Goal: Transaction & Acquisition: Purchase product/service

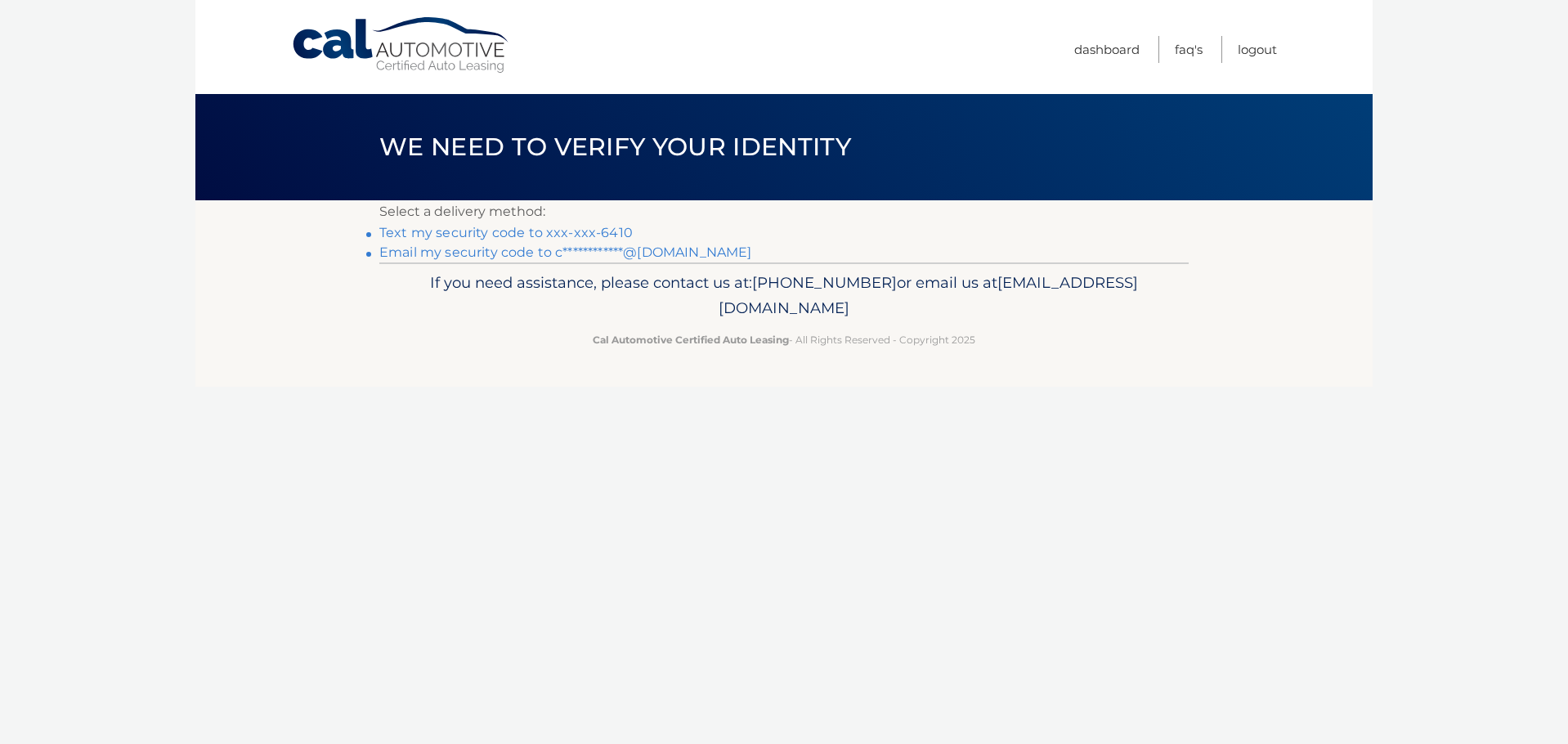
click at [596, 230] on link "Text my security code to xxx-xxx-6410" at bounding box center [506, 232] width 253 height 16
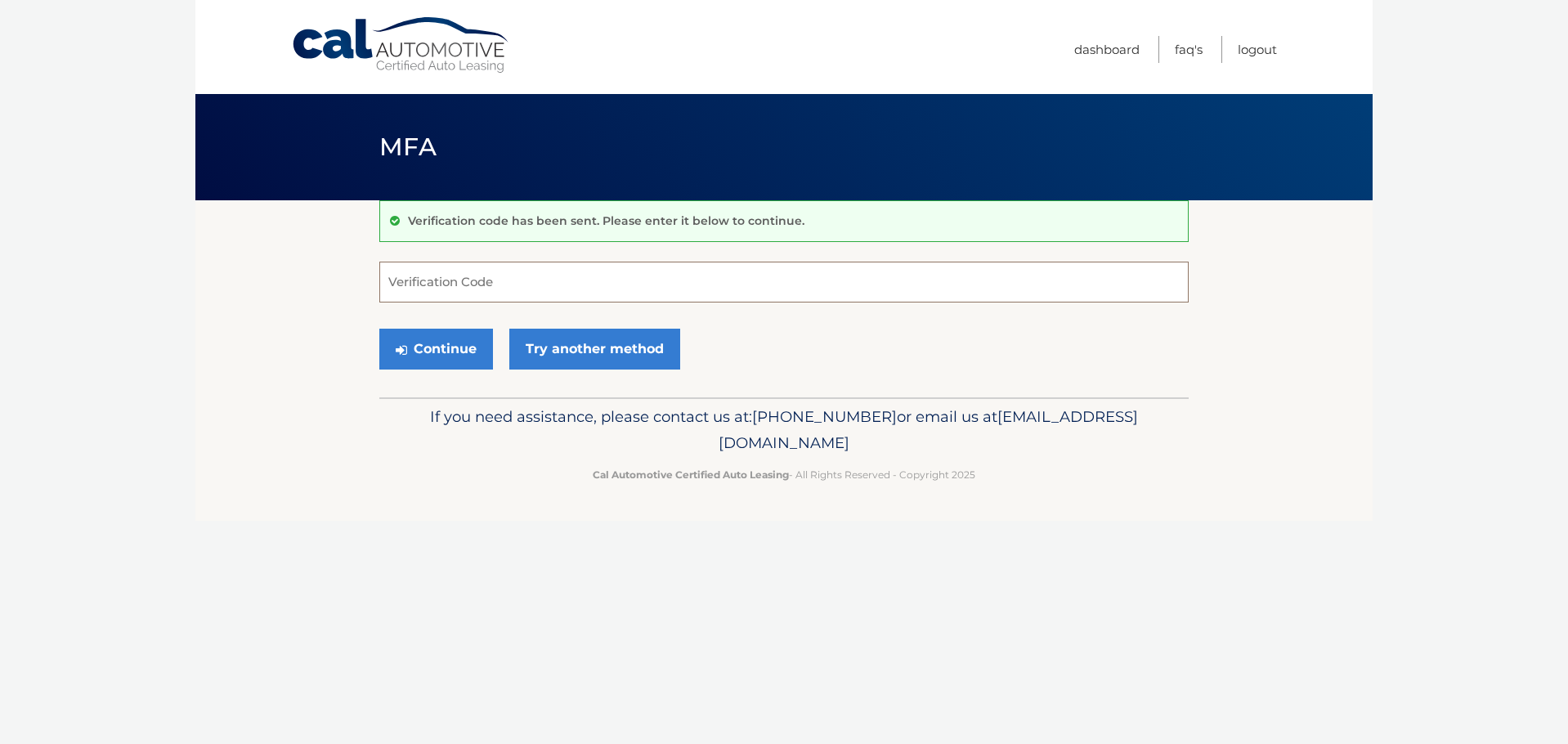
click at [672, 282] on input "Verification Code" at bounding box center [784, 282] width 809 height 40
type input "637821"
click at [380, 329] on button "Continue" at bounding box center [436, 349] width 114 height 40
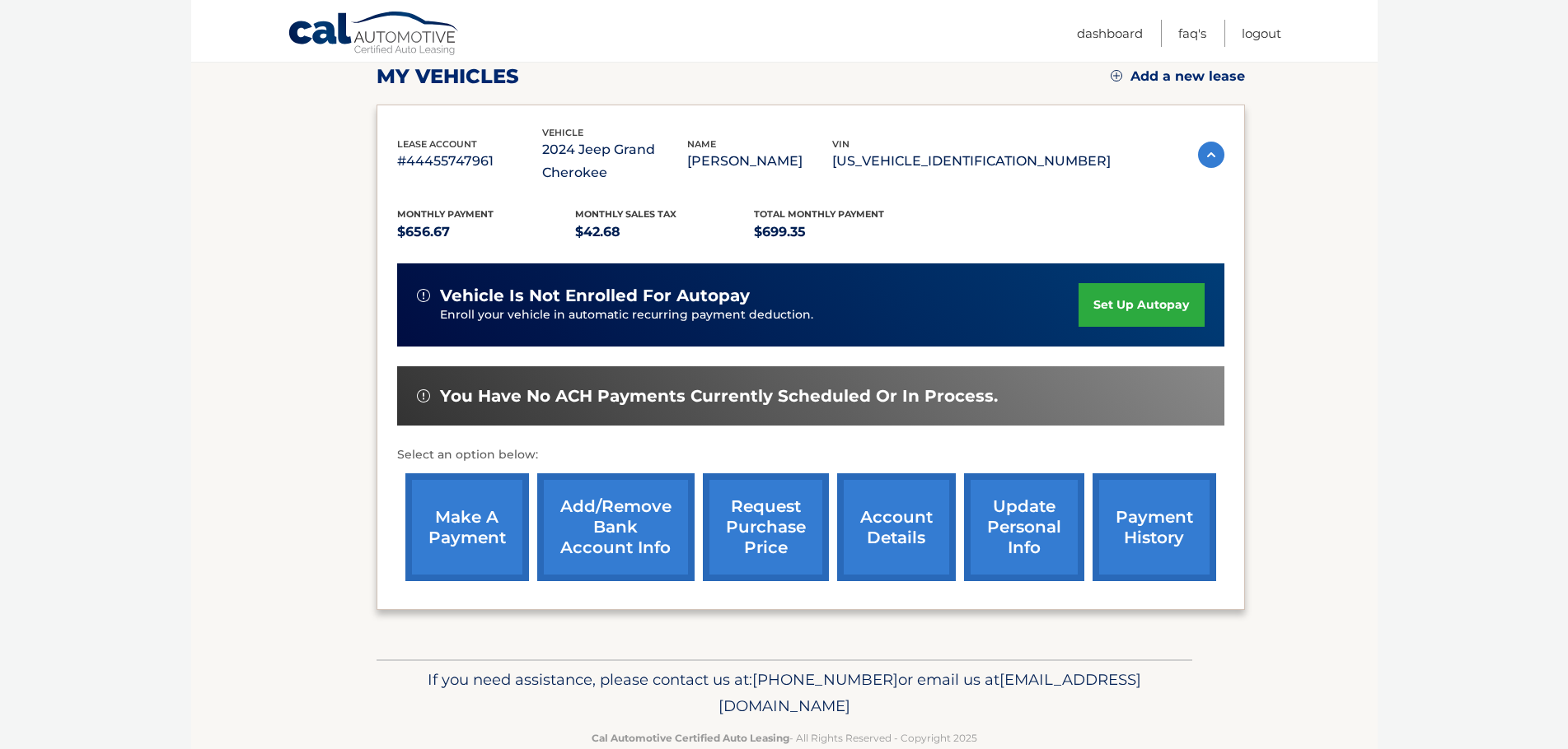
scroll to position [247, 0]
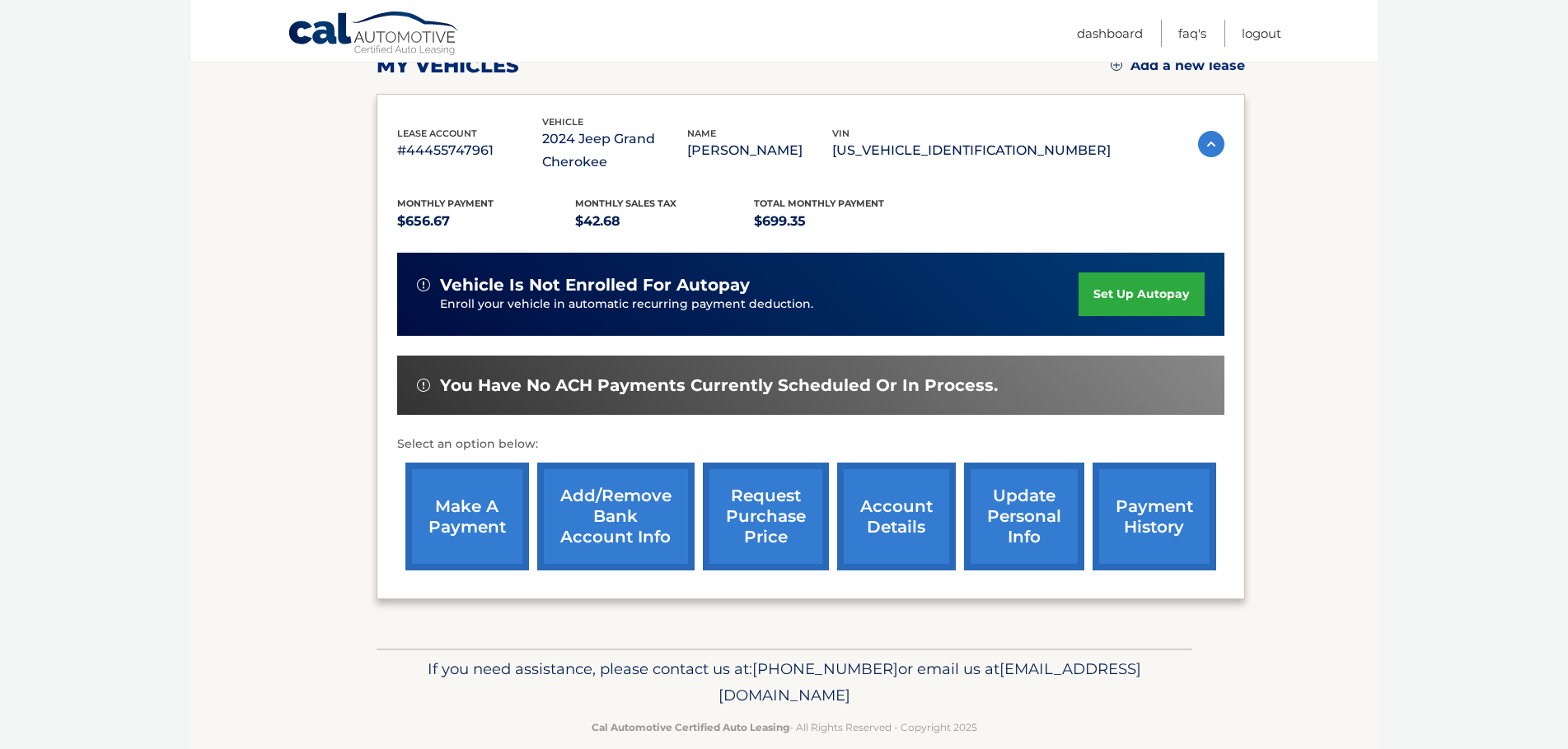
click at [438, 515] on link "make a payment" at bounding box center [467, 517] width 123 height 107
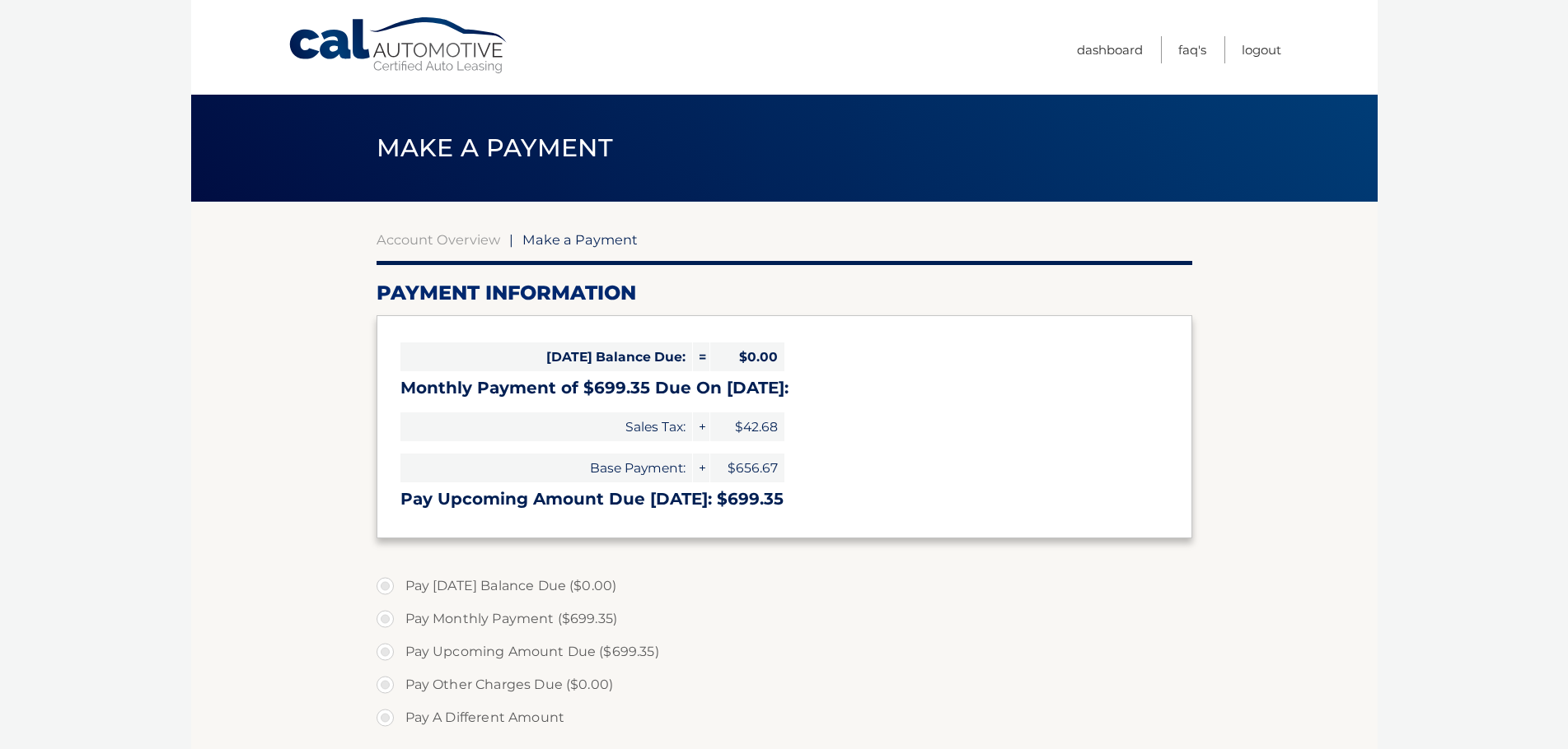
select select "YTE1YWMyOGMtYTNjMS00YjhlLWFlZjAtODdmYjRjNTJlZWEw"
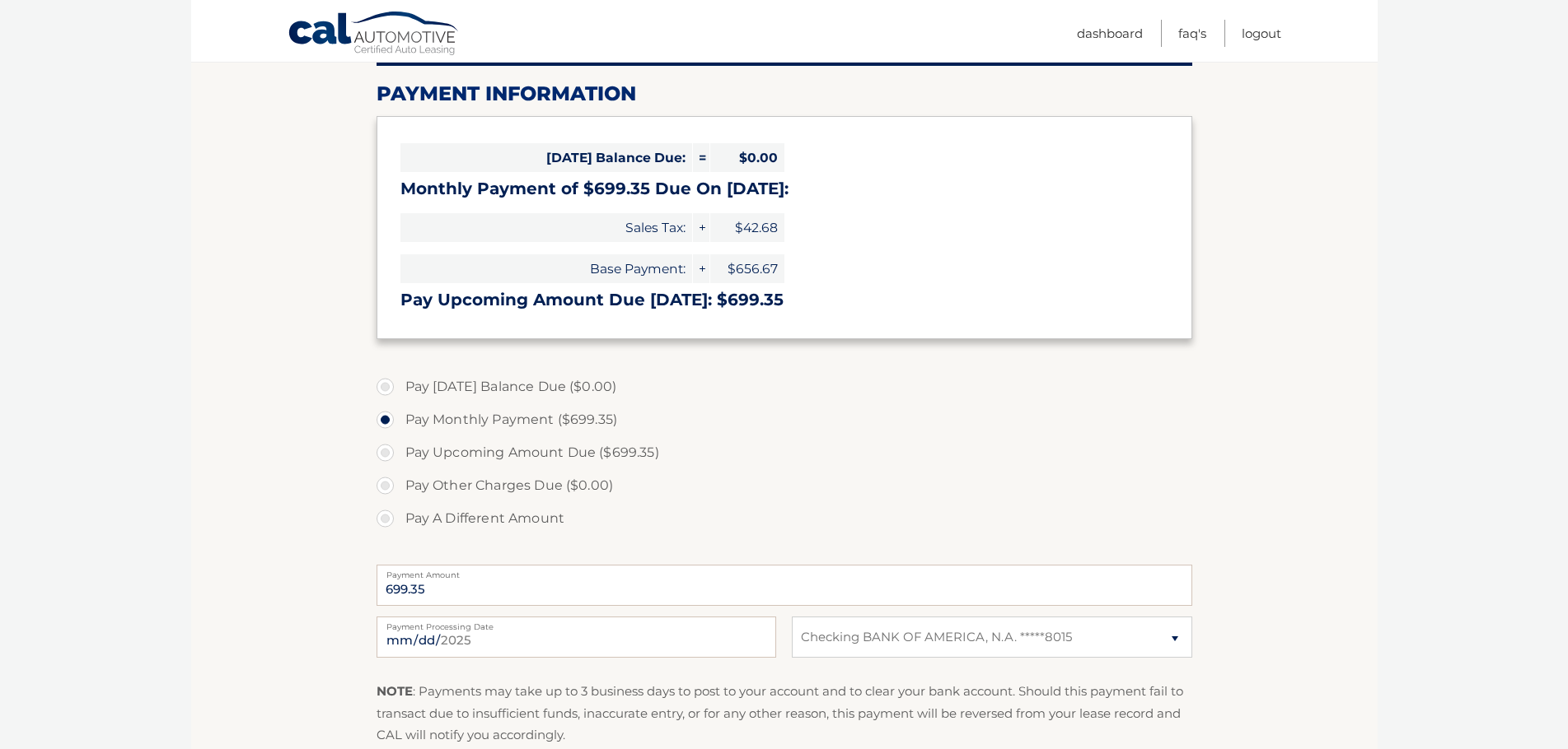
scroll to position [247, 0]
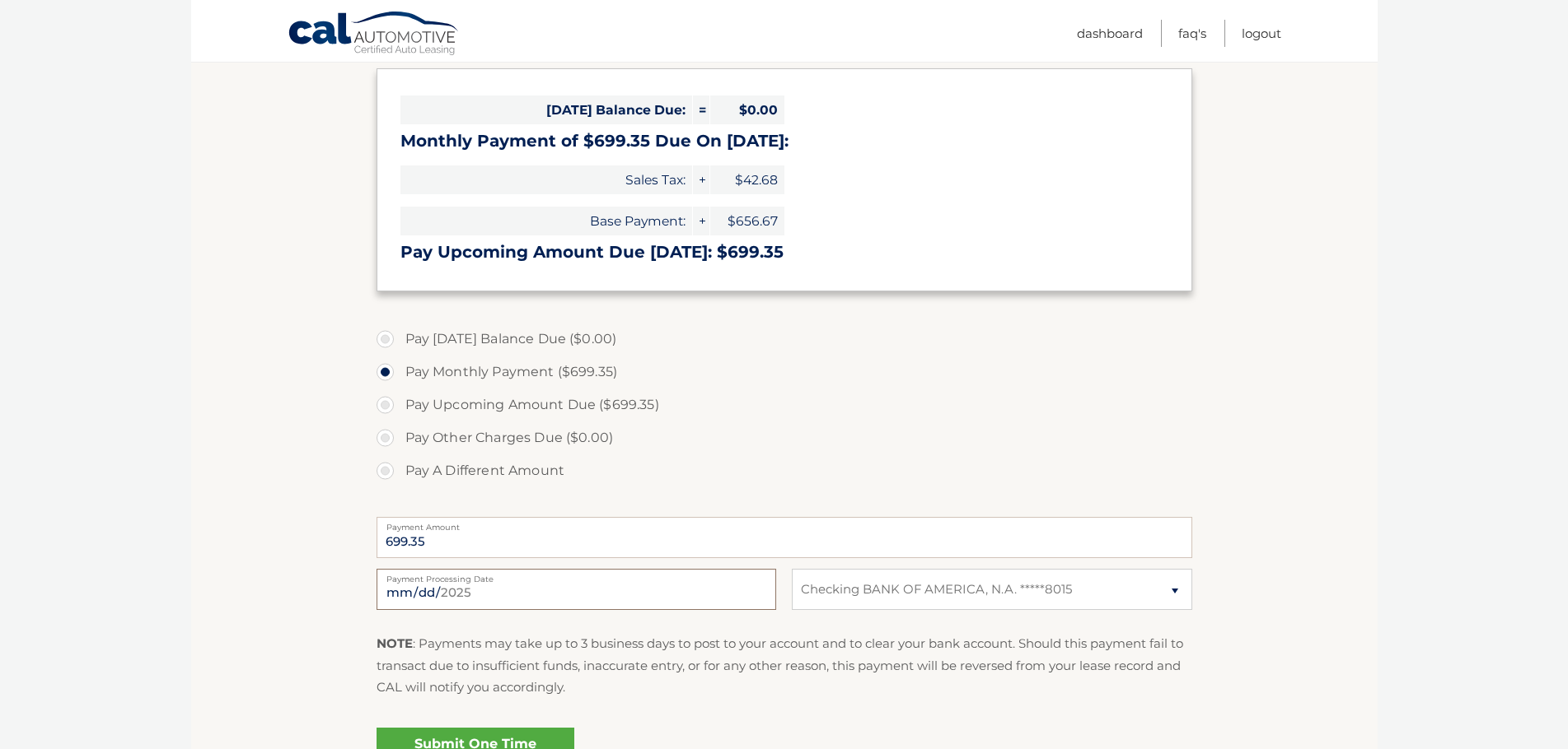
click at [509, 583] on input "[DATE]" at bounding box center [576, 589] width 400 height 41
type input "[DATE]"
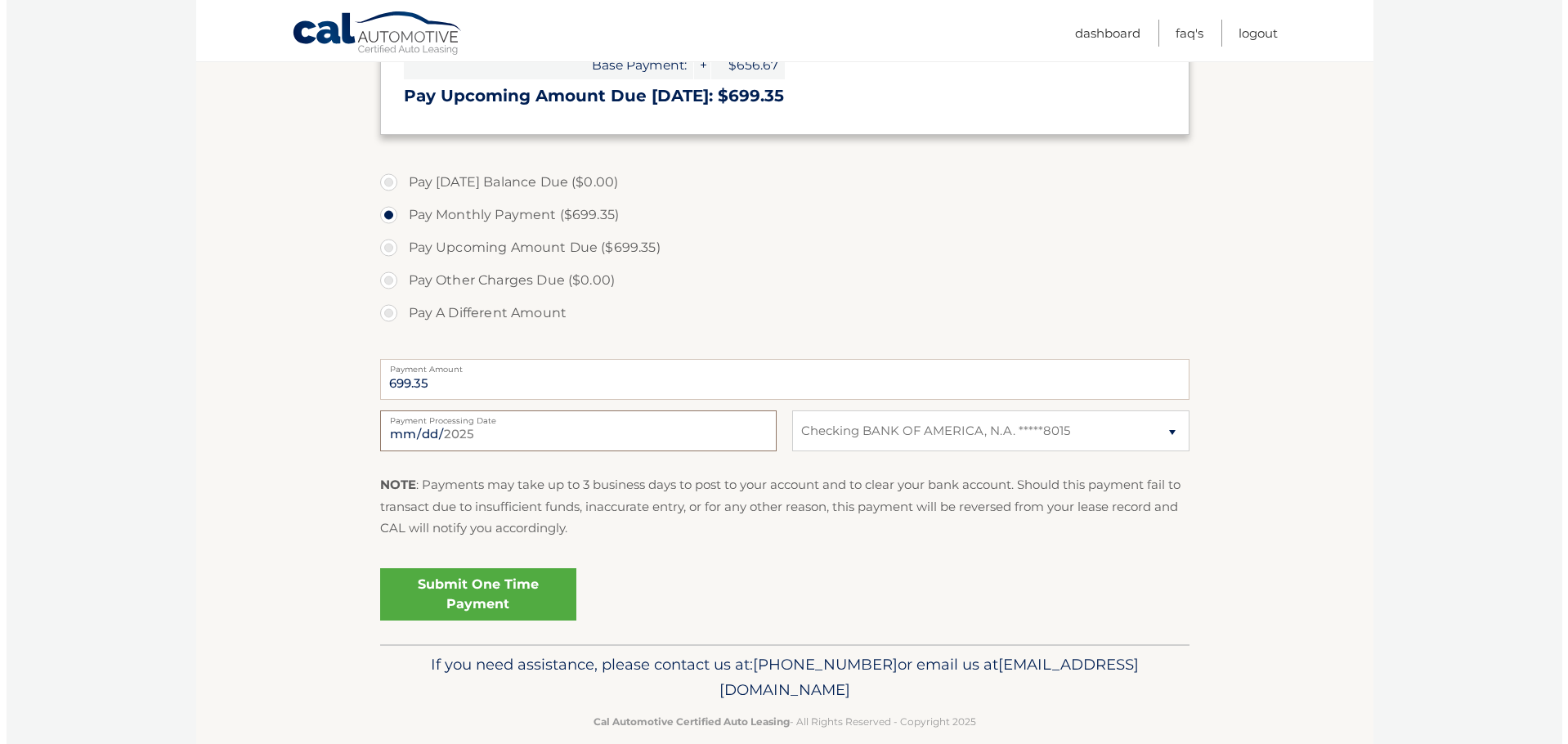
scroll to position [409, 0]
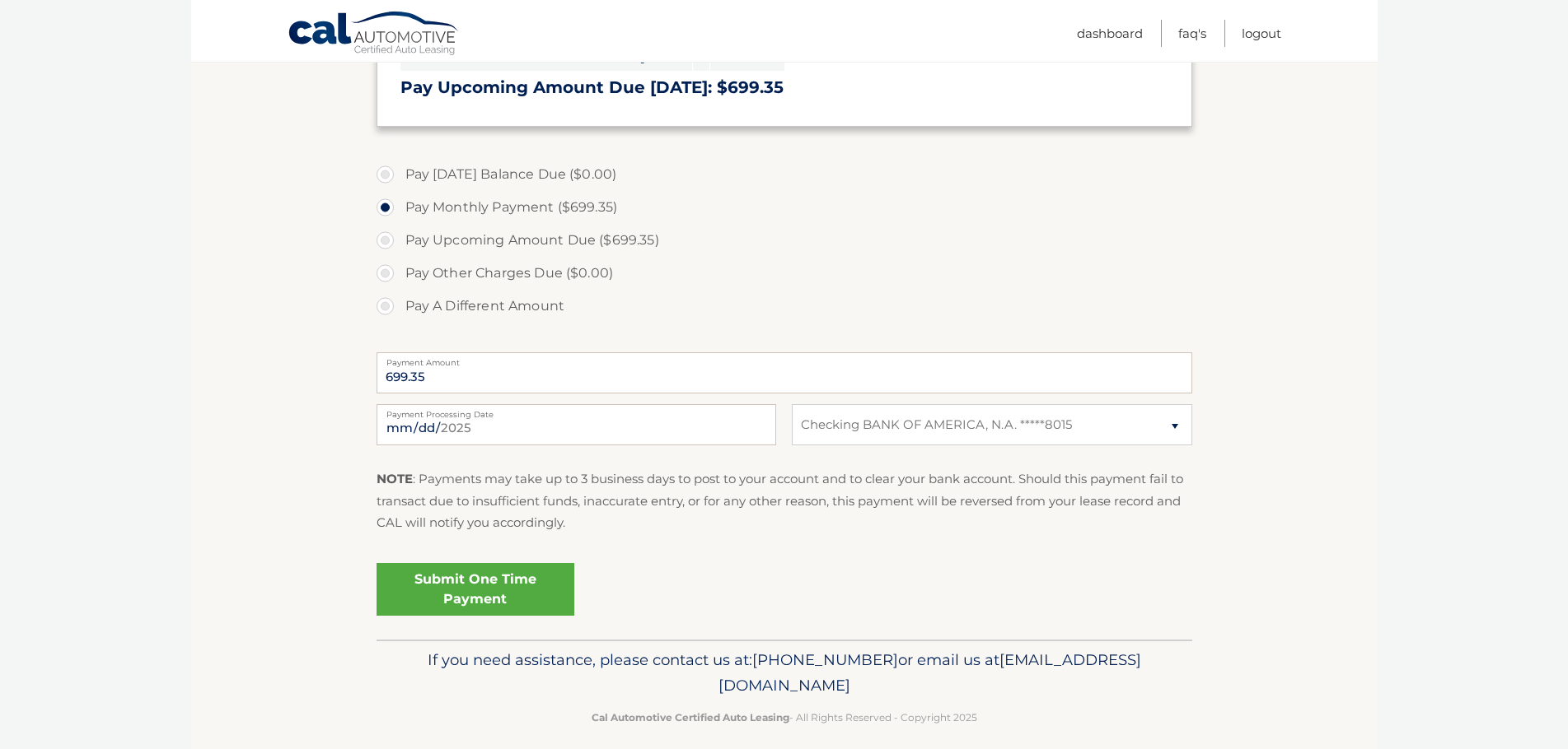
click at [500, 593] on link "Submit One Time Payment" at bounding box center [475, 589] width 198 height 53
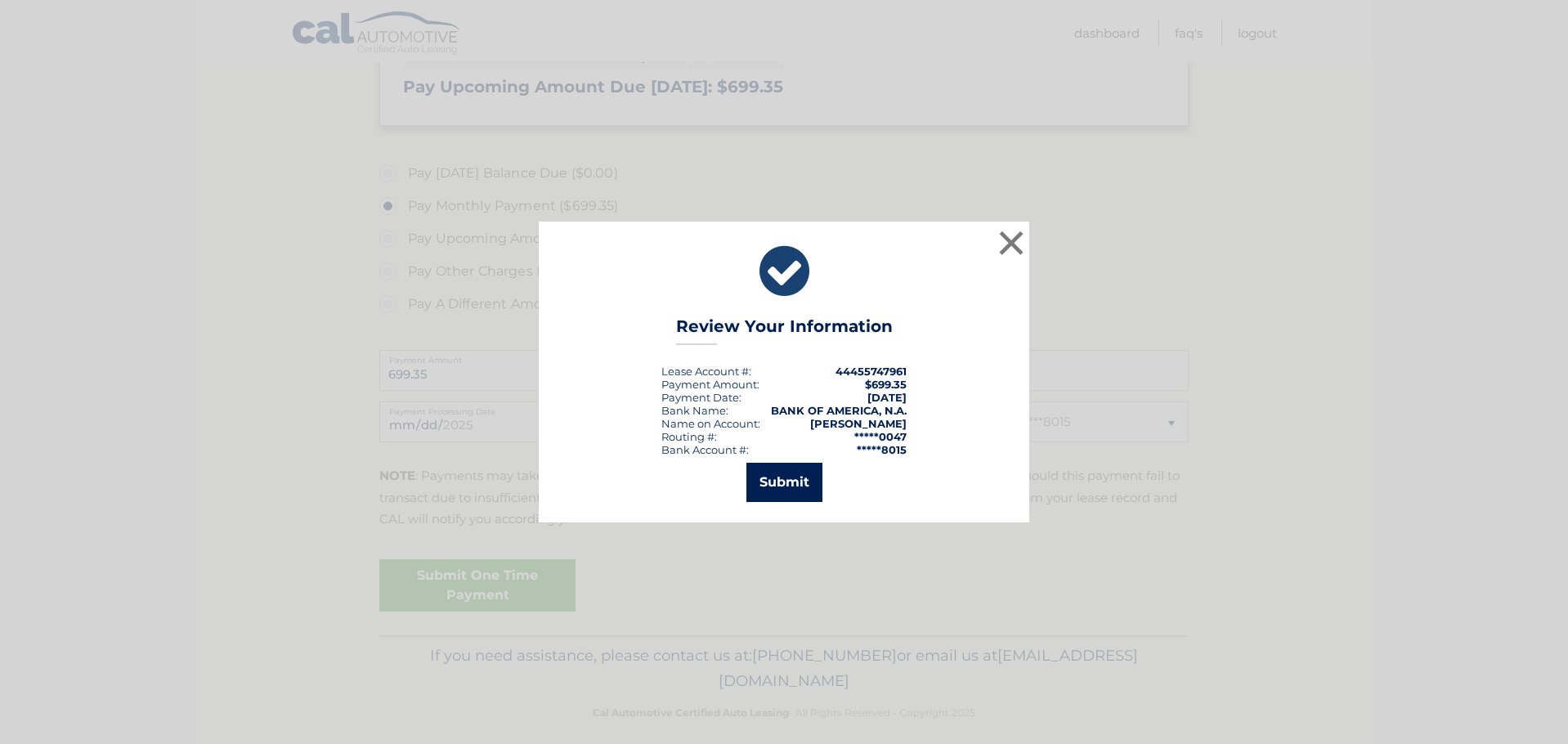
click at [787, 496] on button "Submit" at bounding box center [784, 483] width 76 height 40
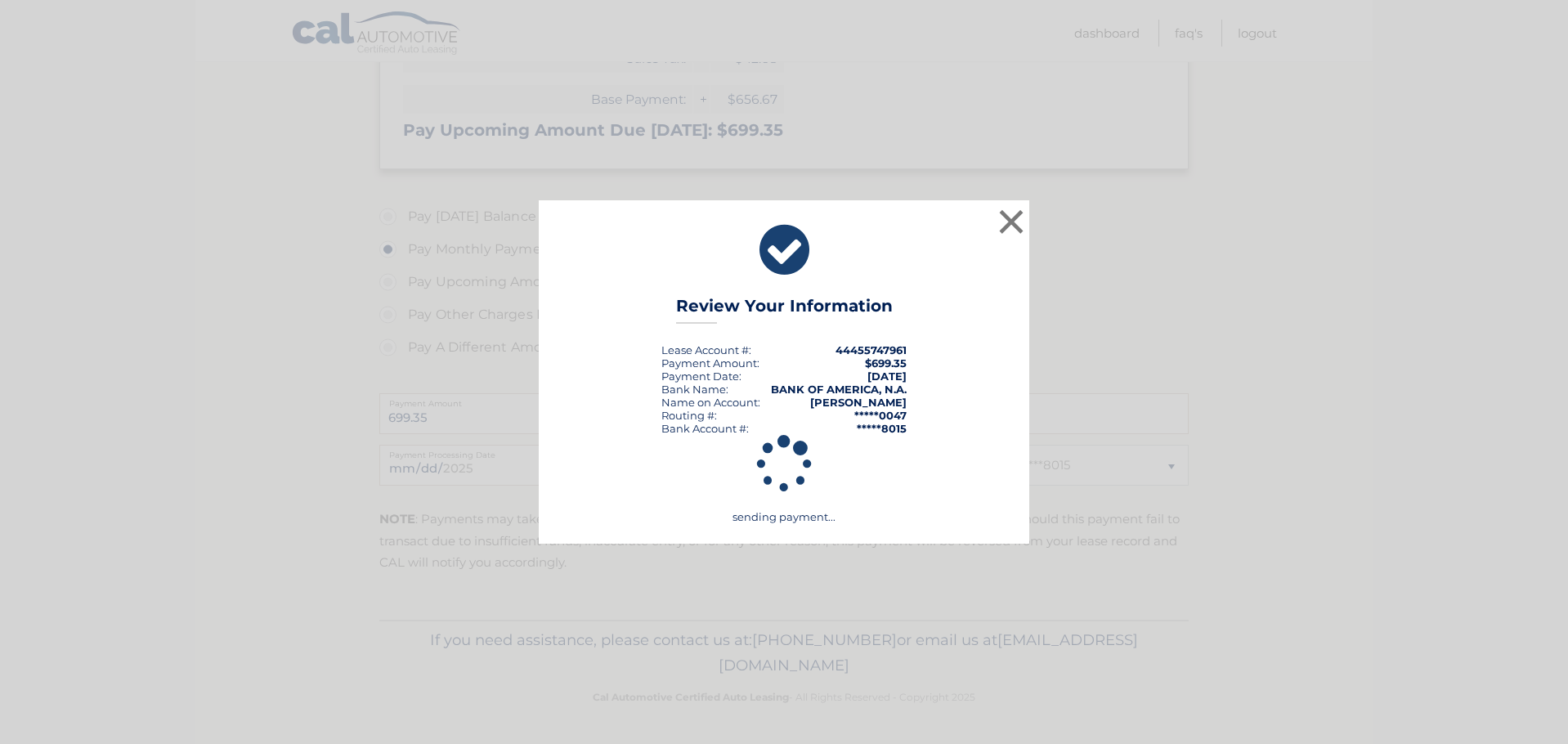
scroll to position [366, 0]
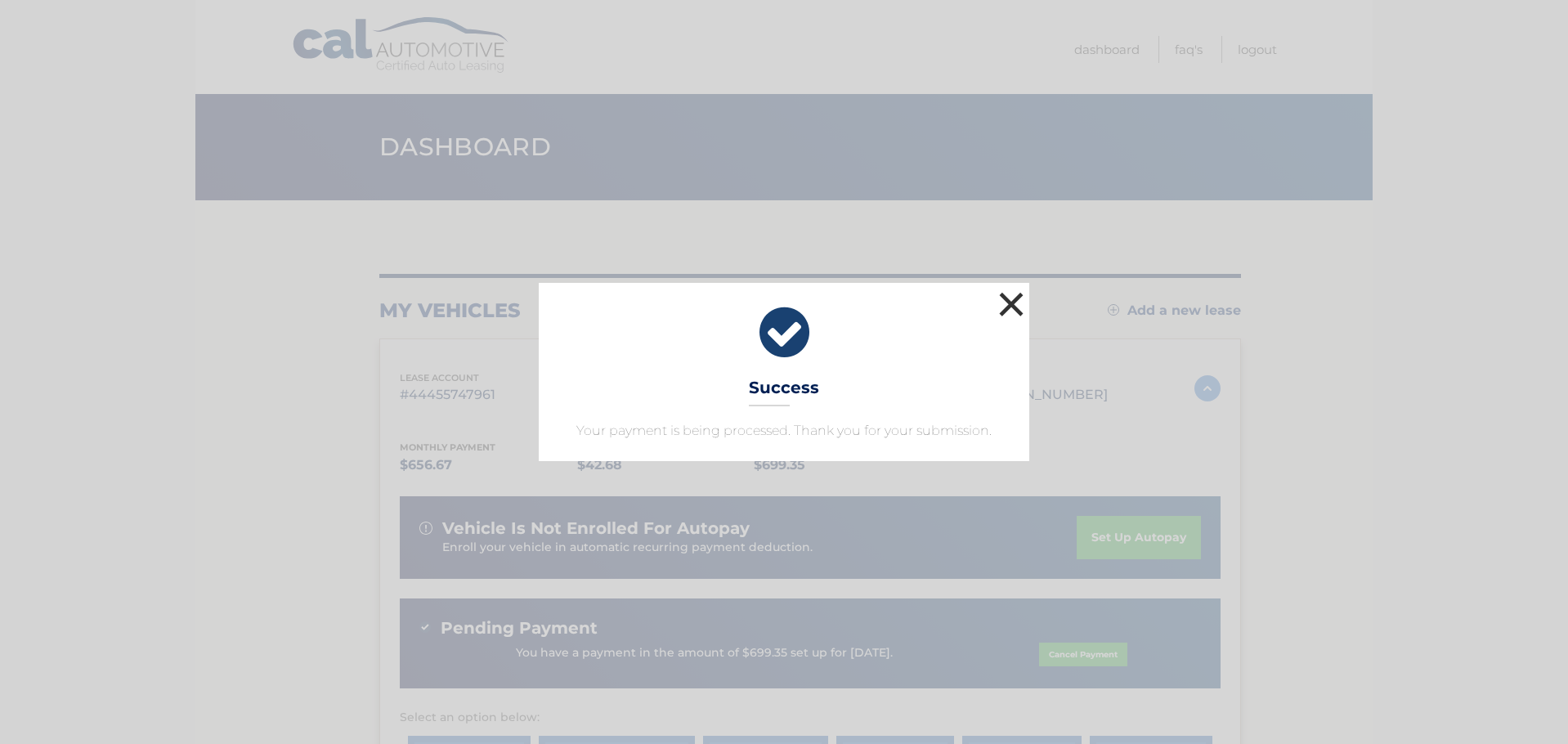
click at [1011, 305] on button "×" at bounding box center [1011, 304] width 33 height 33
